Goal: Obtain resource: Download file/media

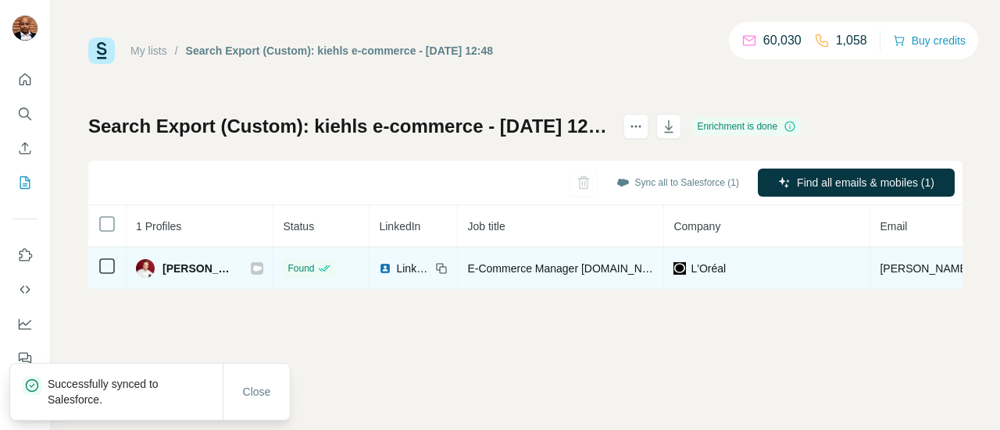
click at [258, 268] on div at bounding box center [257, 268] width 12 height 12
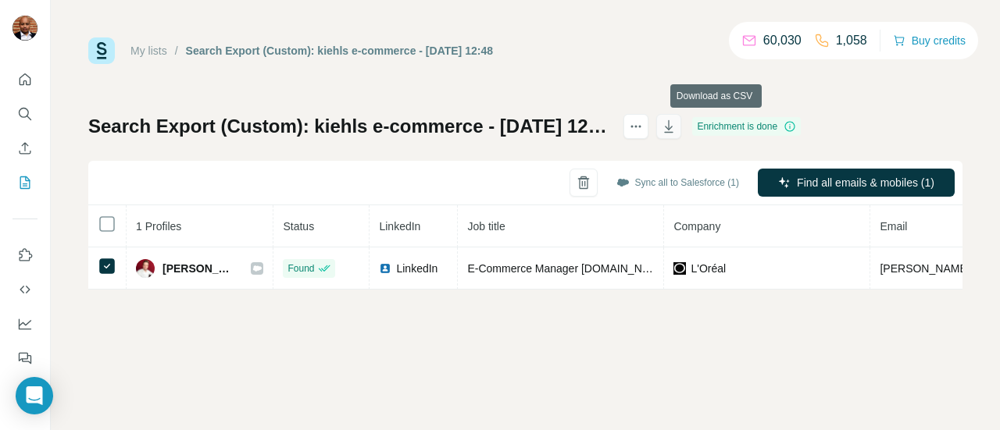
click at [676, 134] on icon "button" at bounding box center [669, 127] width 16 height 16
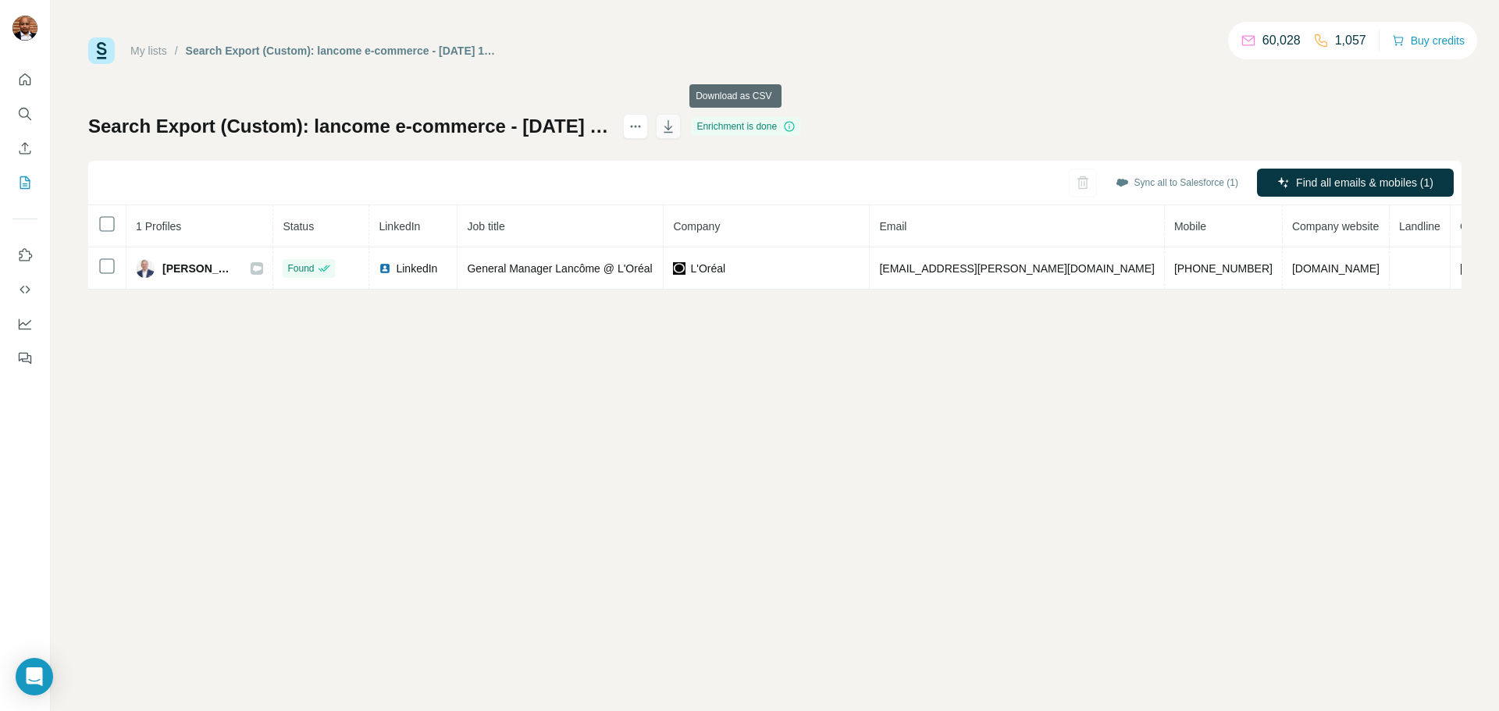
click at [673, 132] on icon "button" at bounding box center [669, 126] width 9 height 12
